Goal: Navigation & Orientation: Find specific page/section

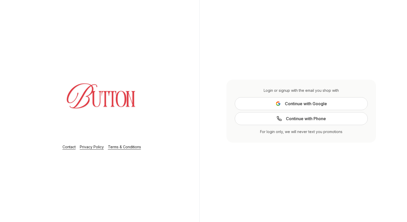
click at [125, 147] on link "Terms & Conditions" at bounding box center [124, 147] width 33 height 4
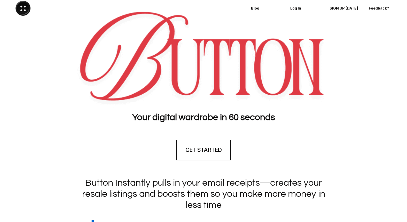
scroll to position [9, 0]
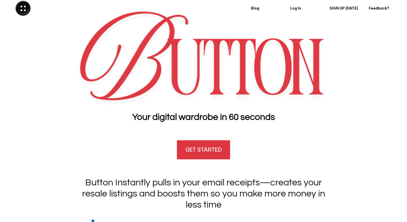
click at [202, 144] on link "GET STARTED" at bounding box center [203, 150] width 55 height 21
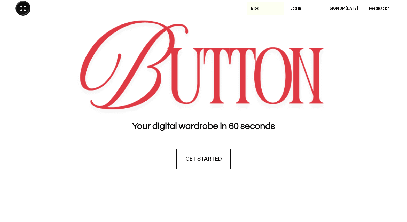
click at [253, 8] on p "Blog" at bounding box center [265, 8] width 29 height 4
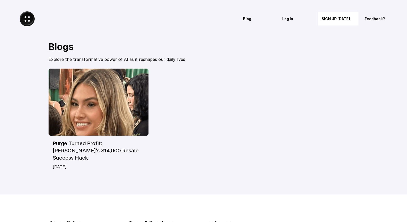
click at [339, 18] on p "SIGN UP [DATE]" at bounding box center [338, 19] width 33 height 4
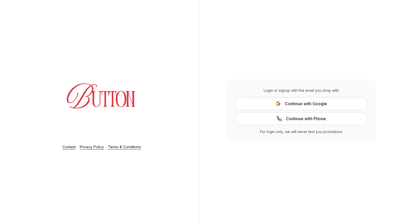
click at [179, 76] on div "Contact Privacy Policy Terms & Conditions" at bounding box center [101, 111] width 195 height 222
click at [96, 147] on link "Privacy Policy" at bounding box center [92, 147] width 24 height 4
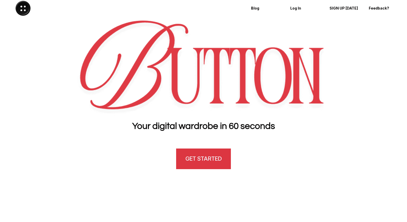
click at [207, 162] on h4 "GET STARTED" at bounding box center [204, 159] width 36 height 8
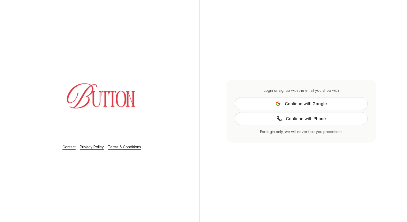
click at [126, 148] on link "Terms & Conditions" at bounding box center [124, 147] width 33 height 4
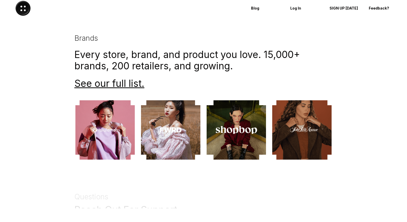
scroll to position [1083, 0]
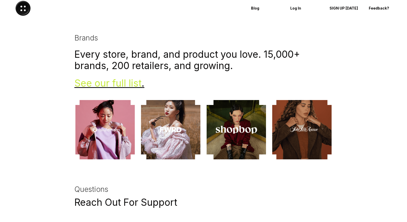
click at [112, 85] on link "See our full list" at bounding box center [107, 84] width 67 height 12
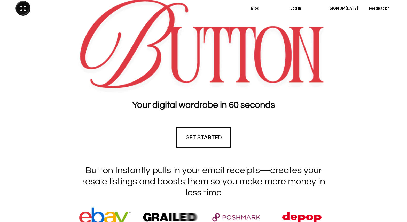
scroll to position [0, 0]
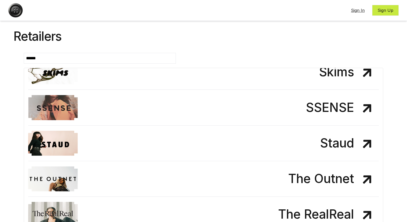
scroll to position [1887, 0]
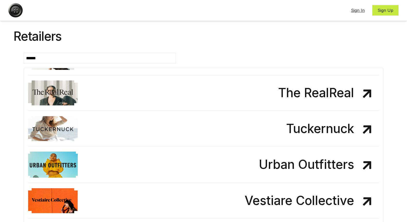
click at [319, 96] on h2 "The RealReal" at bounding box center [328, 93] width 101 height 12
click at [14, 13] on img at bounding box center [15, 10] width 14 height 14
